Goal: Information Seeking & Learning: Learn about a topic

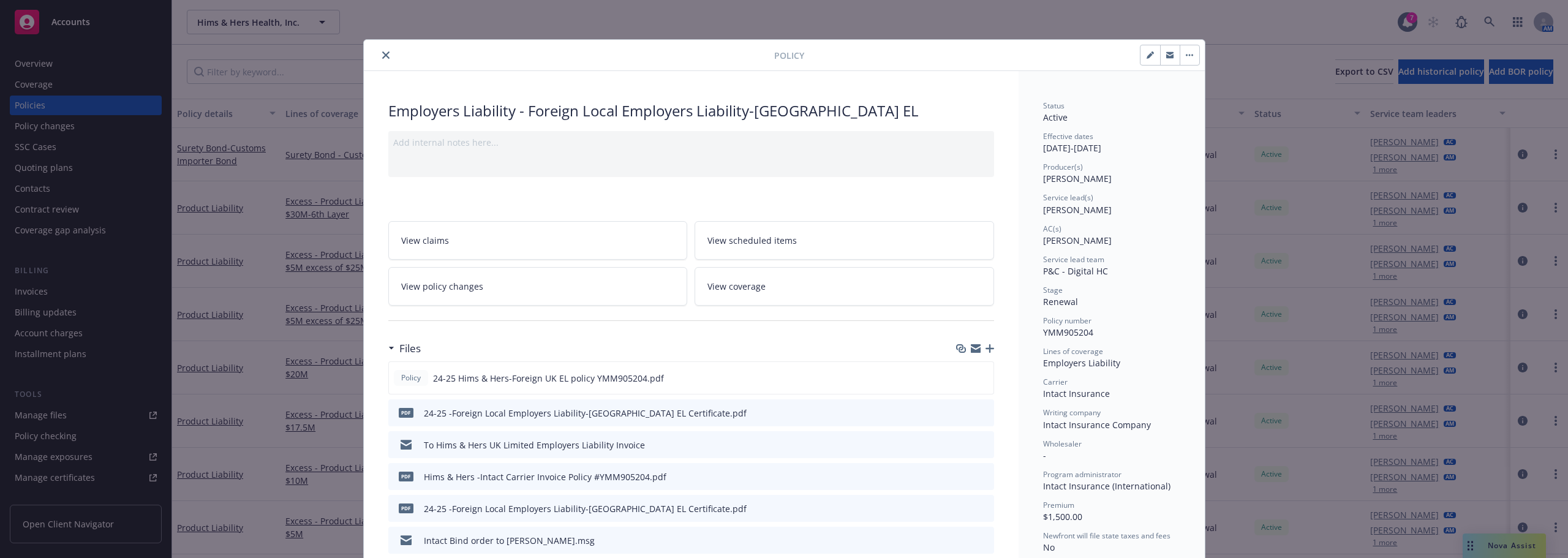
click at [385, 54] on button "close" at bounding box center [386, 56] width 15 height 15
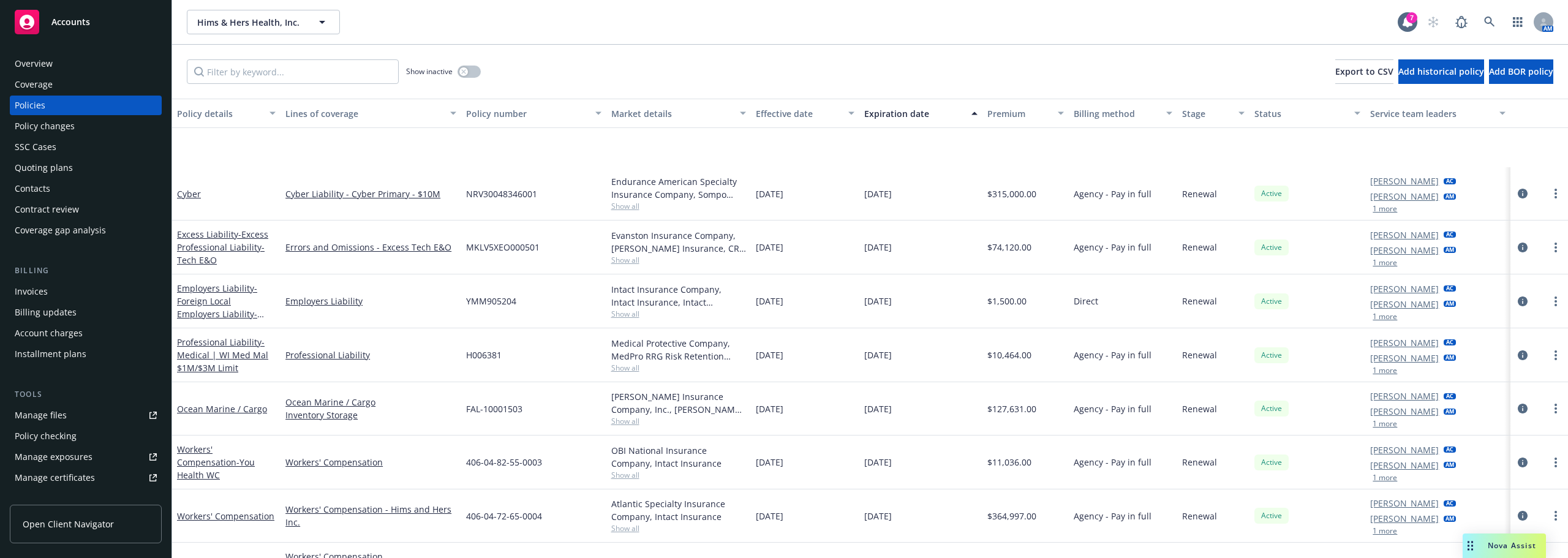
scroll to position [735, 0]
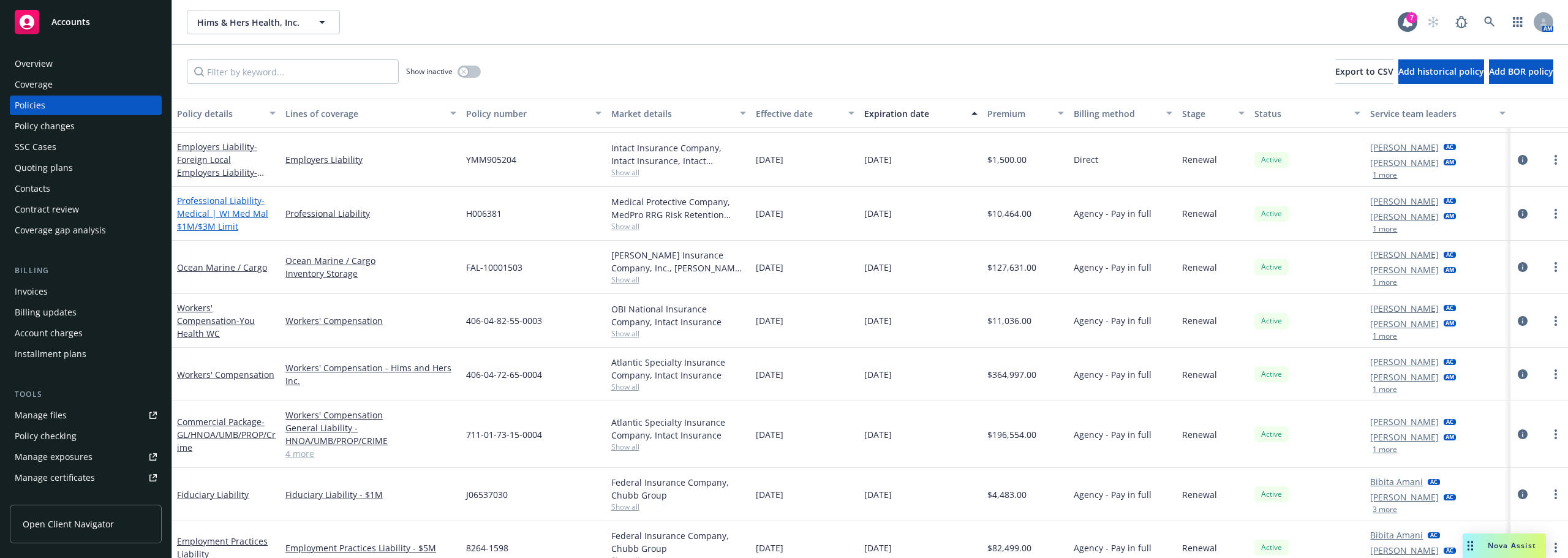
click at [229, 209] on span "- Medical | WI Med Mal $1M/$3M Limit" at bounding box center [223, 213] width 91 height 37
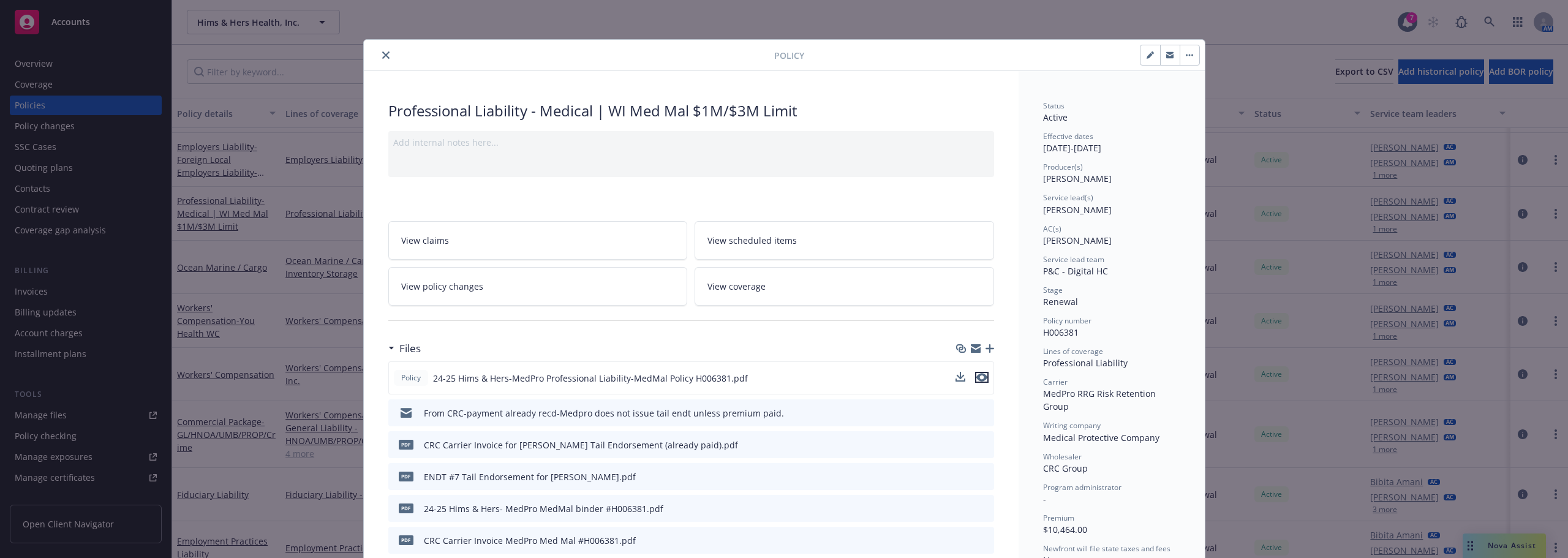
click at [982, 377] on button "preview file" at bounding box center [982, 377] width 14 height 11
